Goal: Find specific page/section: Find specific page/section

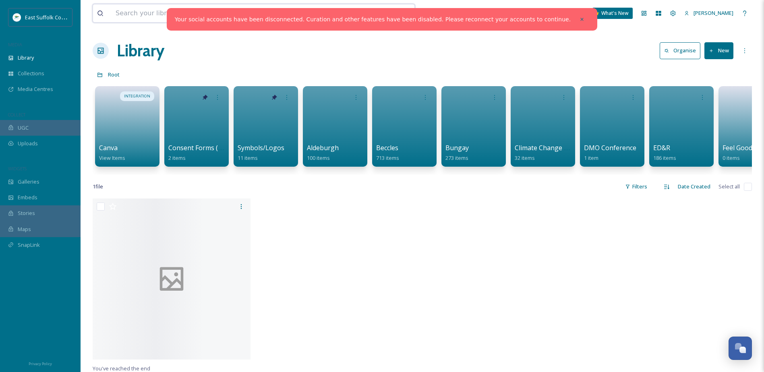
click at [151, 18] on input at bounding box center [230, 13] width 237 height 18
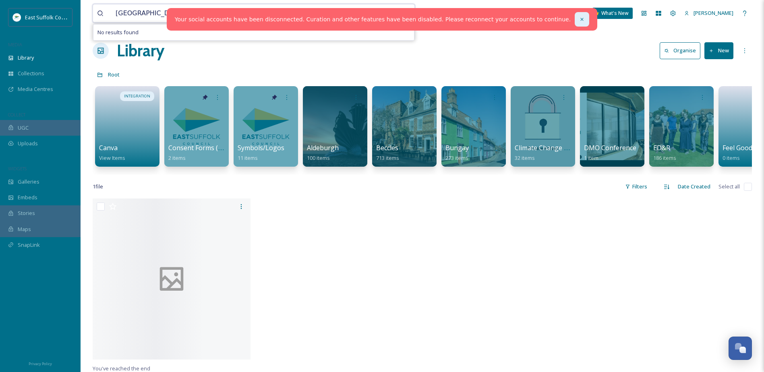
type input "[GEOGRAPHIC_DATA]"
click at [574, 25] on div at bounding box center [581, 19] width 14 height 14
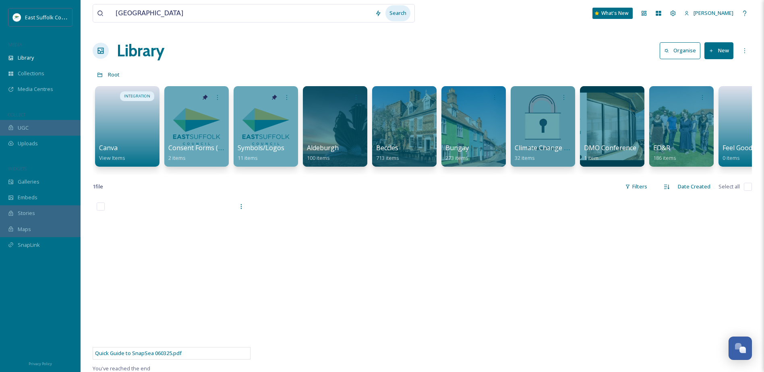
click at [395, 16] on div "Search" at bounding box center [397, 13] width 25 height 16
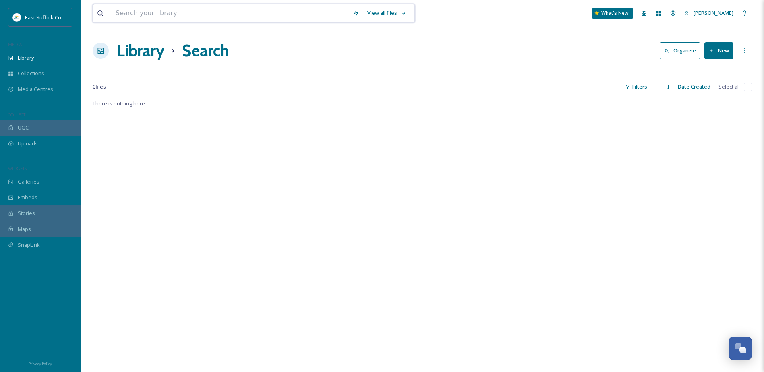
click at [208, 15] on input at bounding box center [230, 13] width 237 height 18
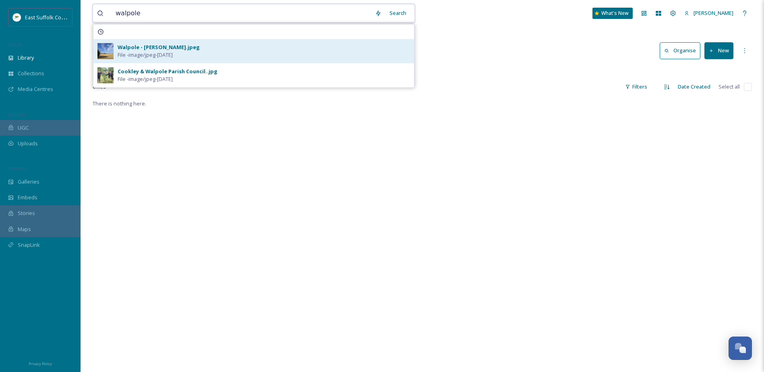
type input "walpole"
click at [145, 49] on div "Walpole - [PERSON_NAME].jpeg" at bounding box center [159, 47] width 82 height 8
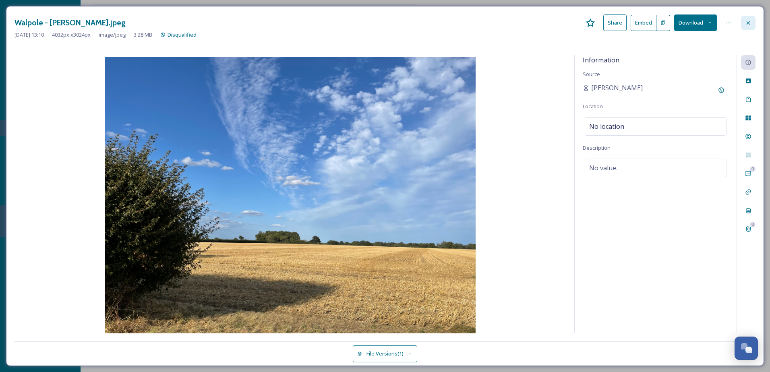
click at [746, 21] on icon at bounding box center [748, 23] width 6 height 6
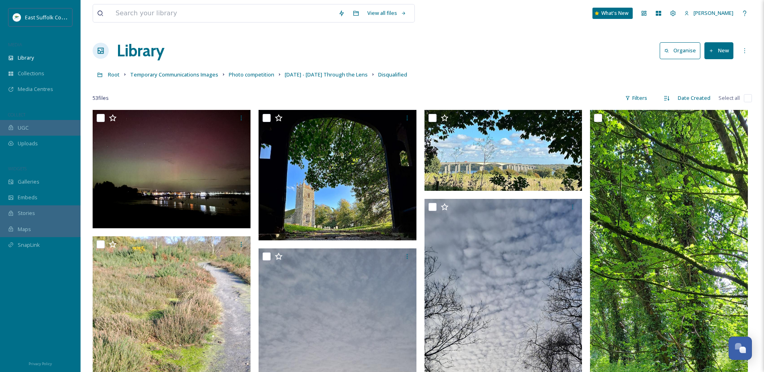
click at [521, 41] on div "Library Organise New" at bounding box center [422, 51] width 659 height 24
